Goal: Use online tool/utility: Utilize a website feature to perform a specific function

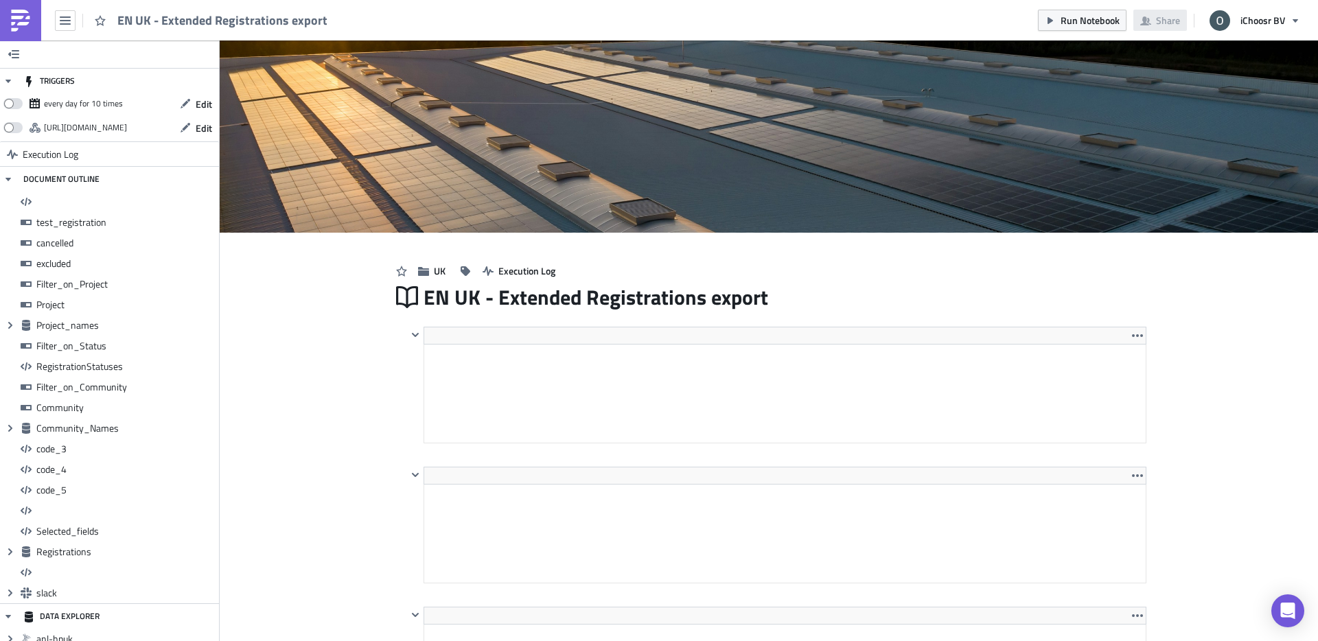
click at [65, 10] on button "button" at bounding box center [65, 20] width 21 height 21
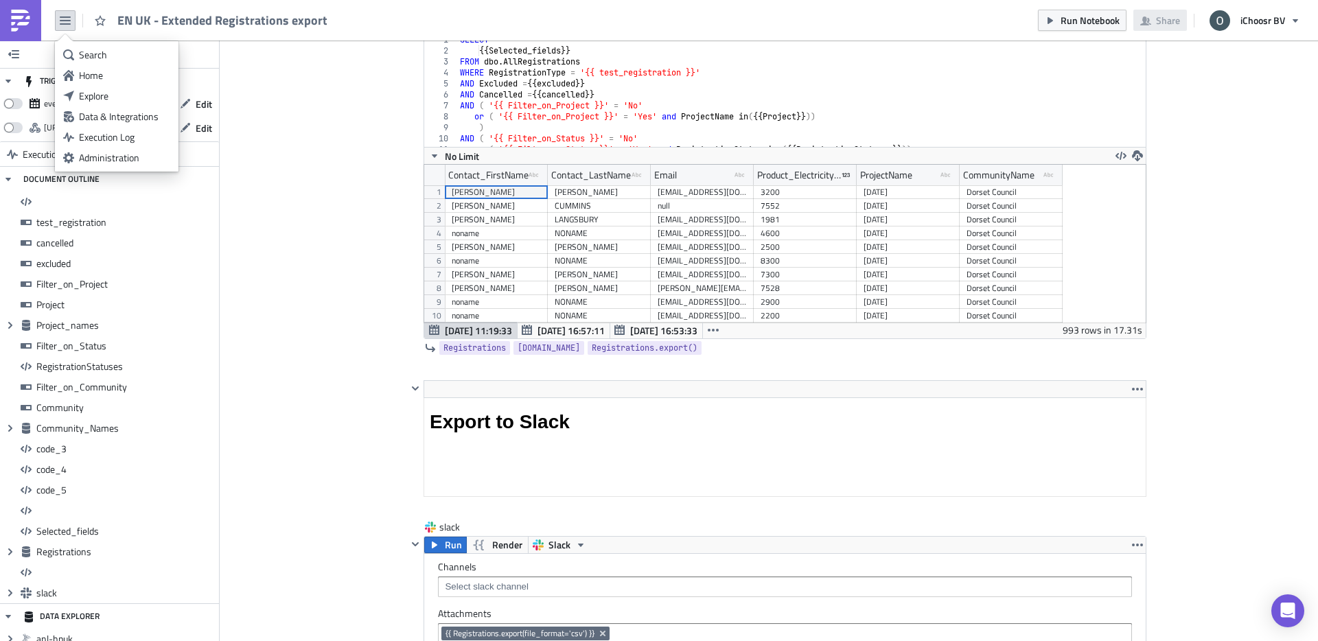
scroll to position [158, 721]
click at [118, 100] on div "Explore" at bounding box center [124, 96] width 91 height 14
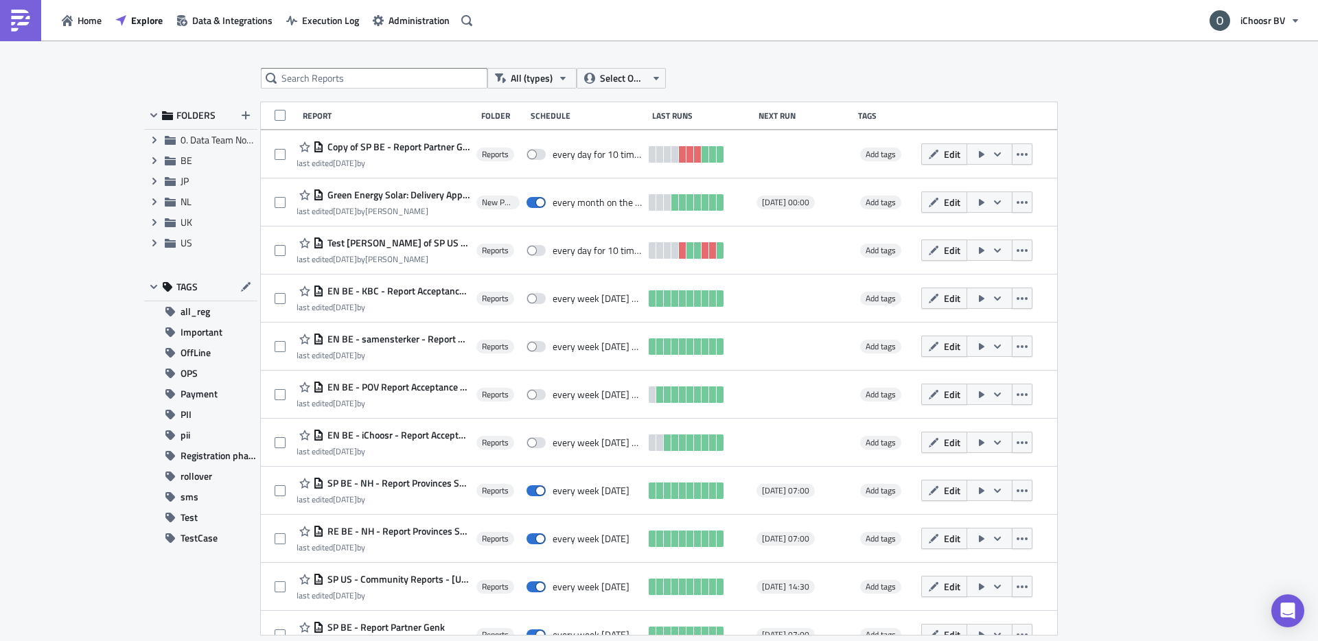
scroll to position [250, 0]
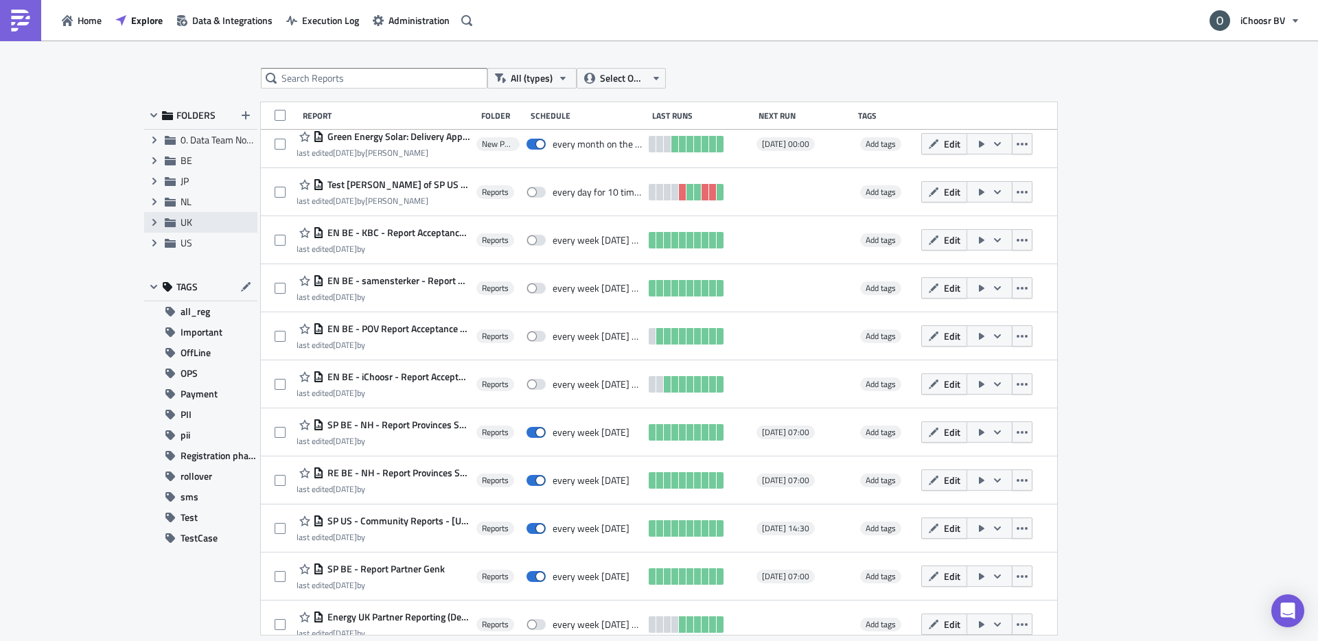
click at [197, 225] on span "UK" at bounding box center [217, 222] width 73 height 12
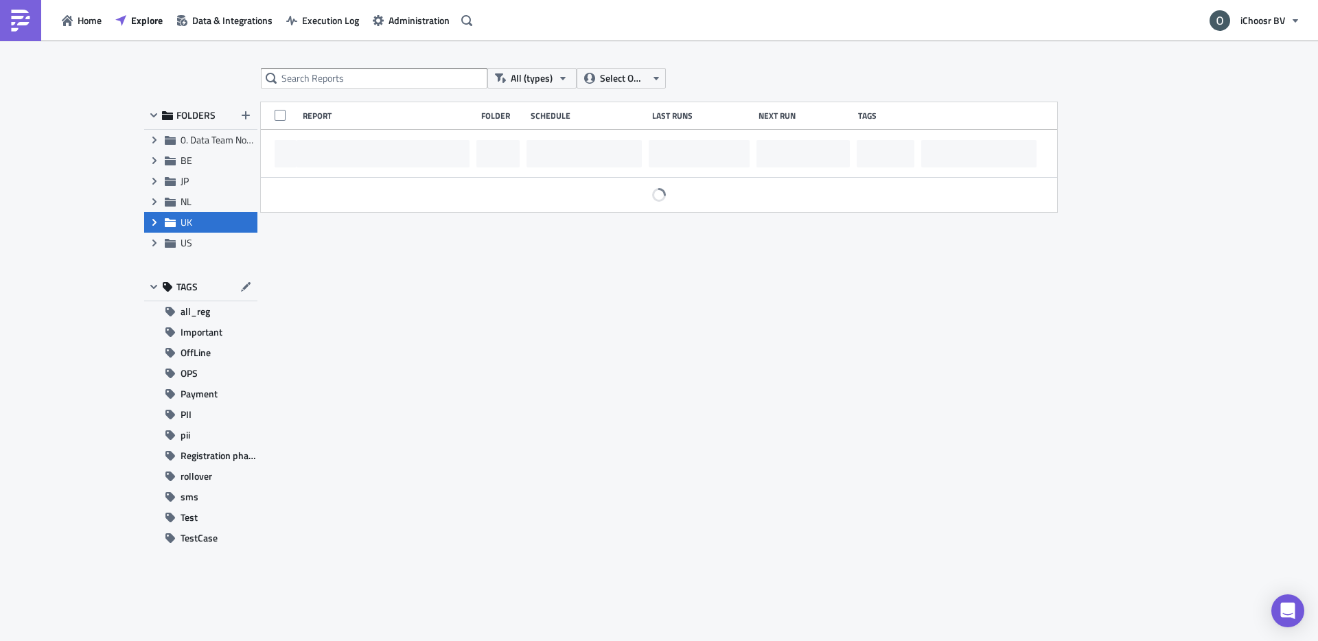
scroll to position [0, 0]
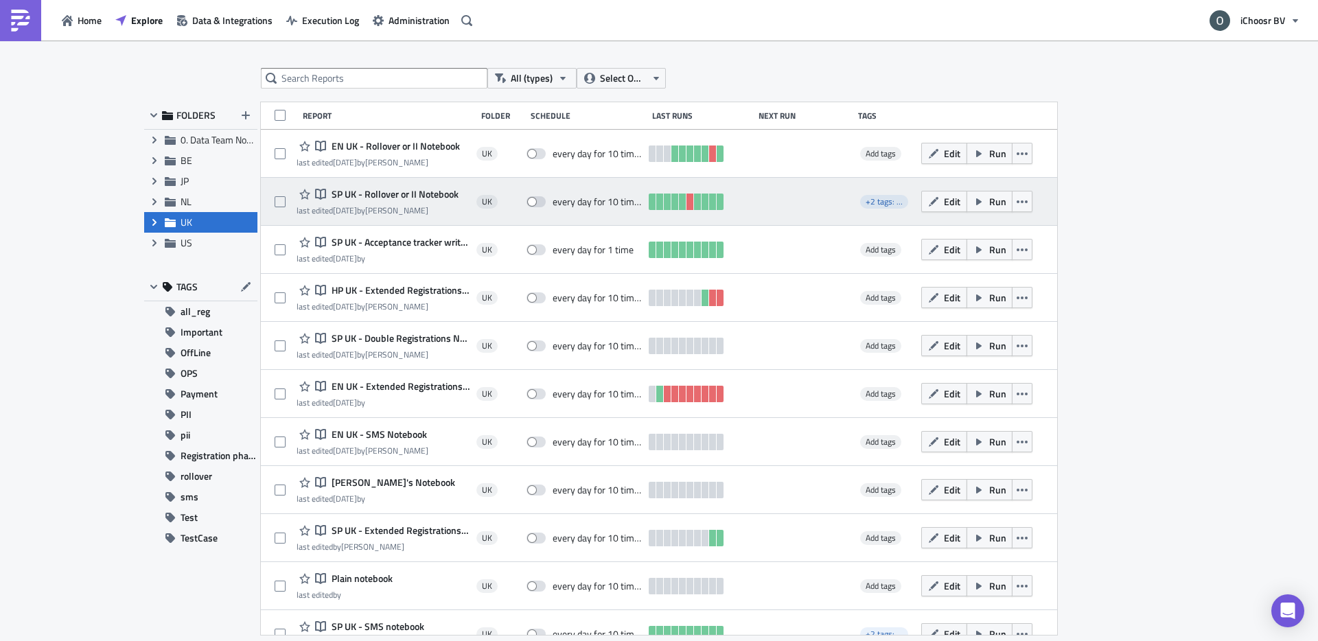
click at [386, 192] on span "SP UK - Rollover or II Notebook" at bounding box center [393, 194] width 130 height 12
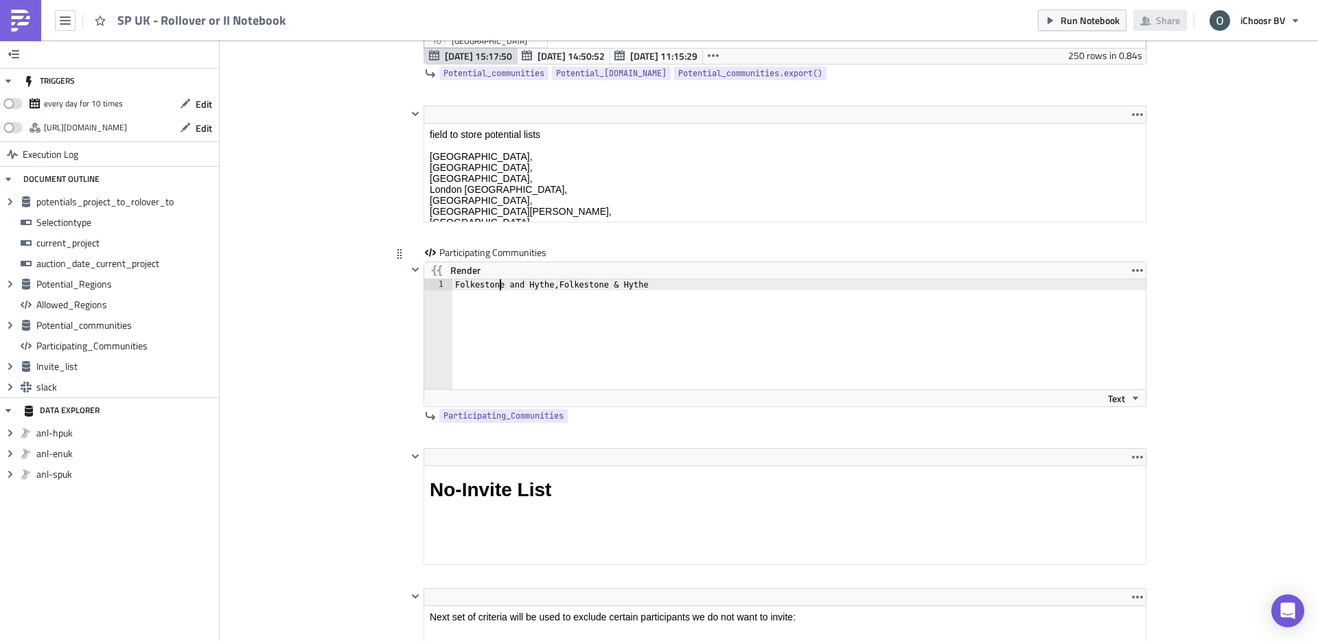
type textarea "Folkestone and Hythe,Folkestone & Hythe"
click at [498, 283] on div "Folkestone and Hythe,Folkestone & Hythe" at bounding box center [807, 345] width 710 height 132
type textarea "Dorset Council"
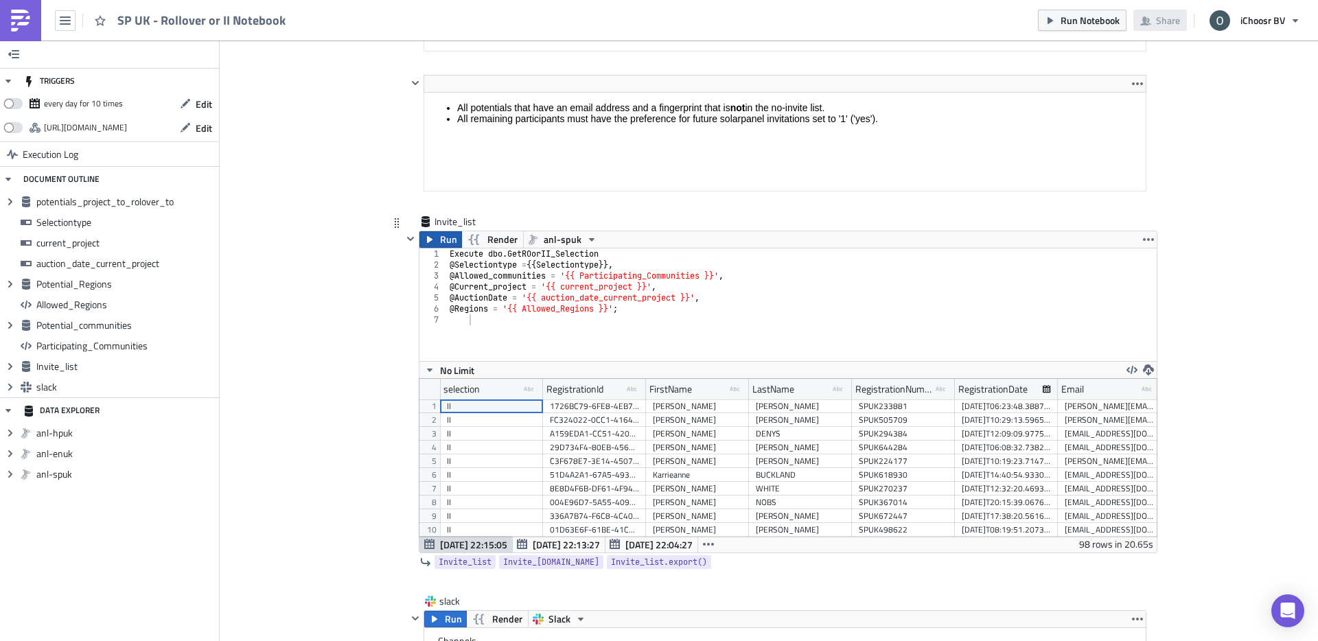
click at [449, 235] on span "Run" at bounding box center [448, 239] width 17 height 16
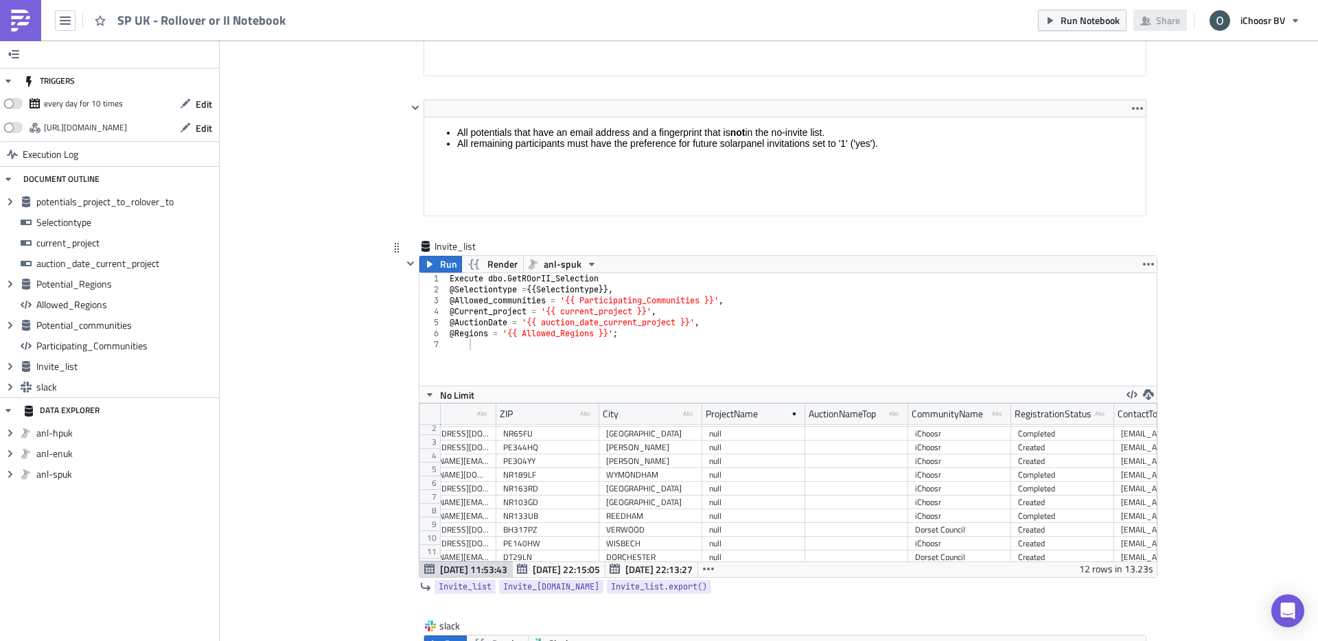
scroll to position [0, 681]
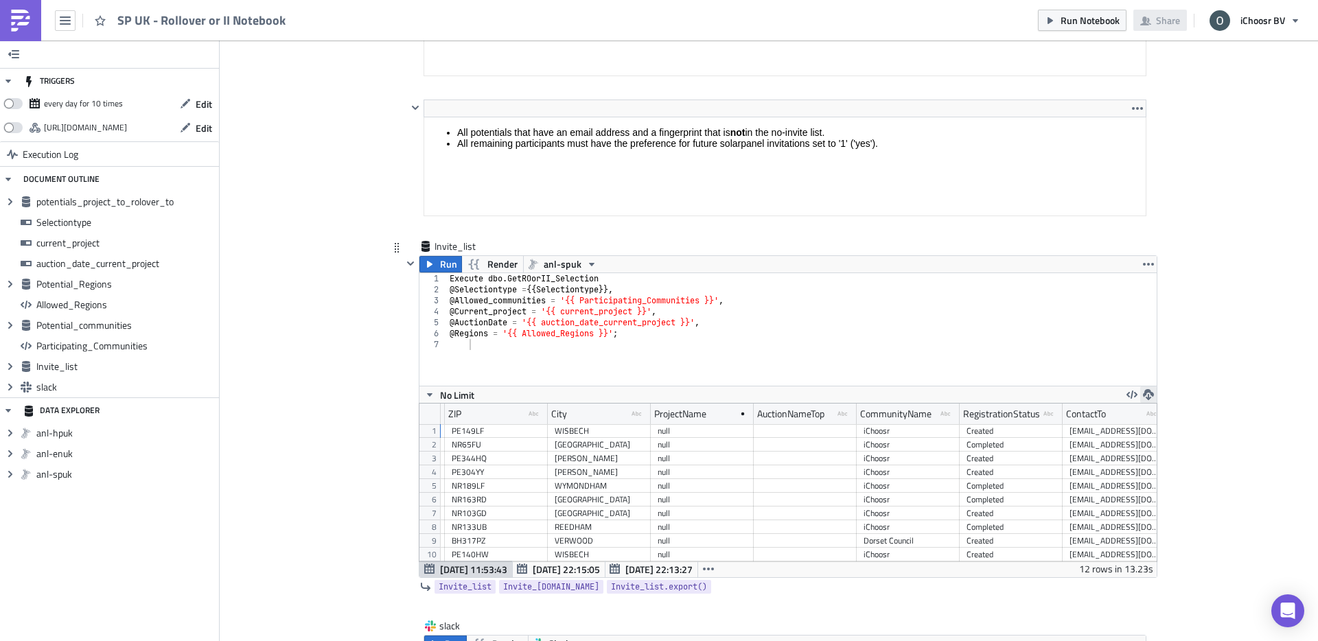
click at [1149, 397] on icon "button" at bounding box center [1148, 394] width 11 height 11
click at [1178, 338] on div "CSV" at bounding box center [1201, 342] width 107 height 14
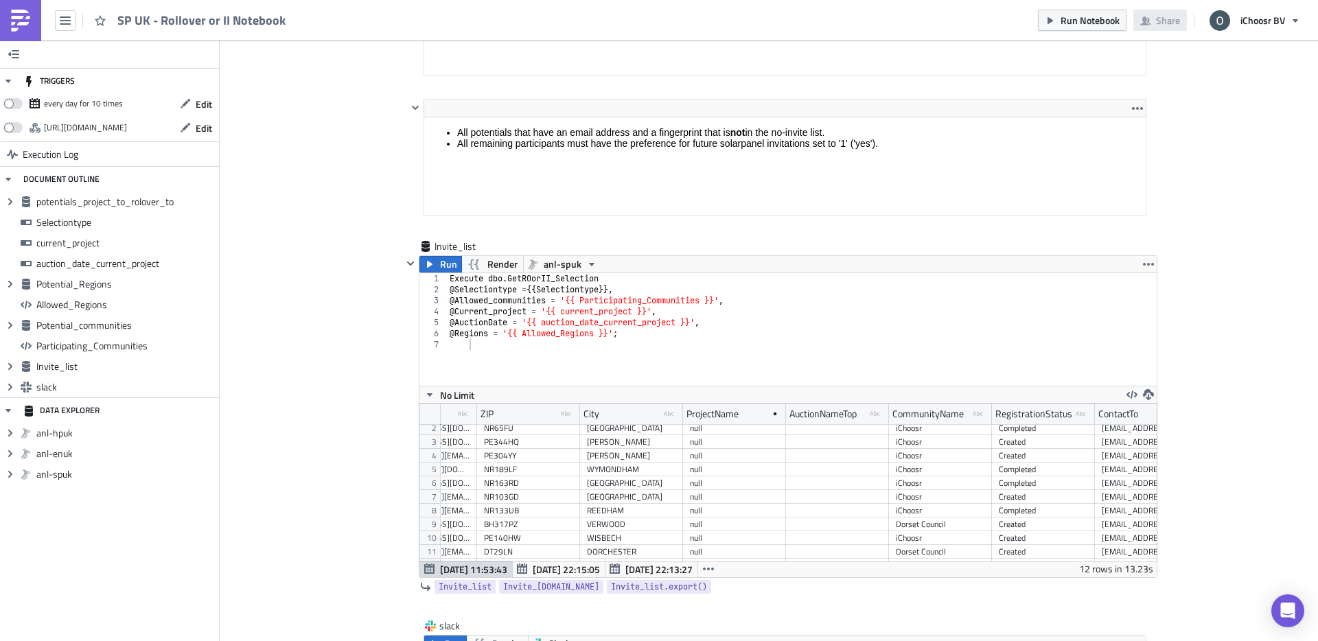
scroll to position [13, 675]
